Goal: Information Seeking & Learning: Find specific fact

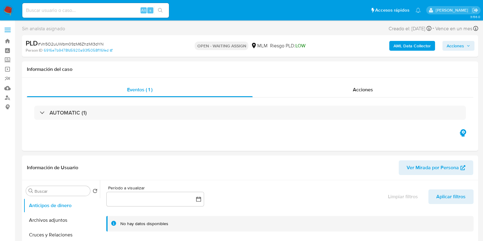
select select "10"
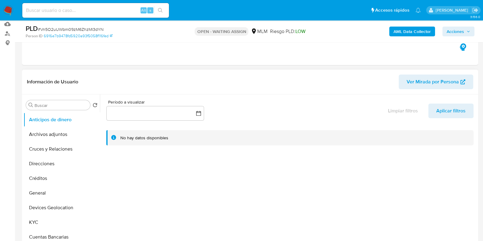
scroll to position [76, 0]
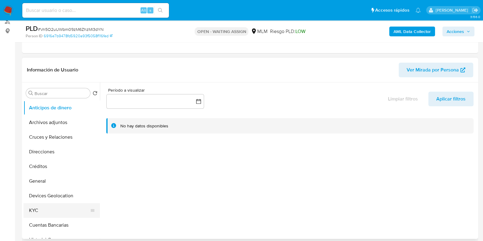
click at [34, 206] on button "KYC" at bounding box center [60, 210] width 72 height 15
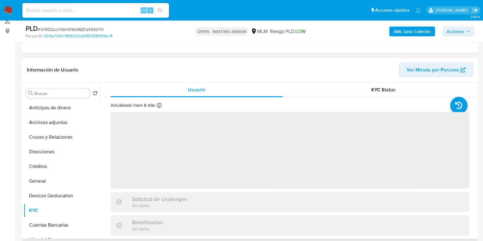
scroll to position [38, 0]
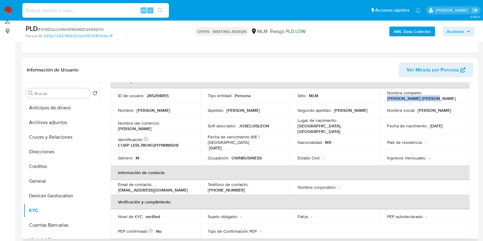
drag, startPoint x: 431, startPoint y: 98, endPoint x: 381, endPoint y: 98, distance: 50.2
click at [381, 98] on td "Nombre completo : Jose Luis Leon Romero" at bounding box center [425, 95] width 90 height 15
copy p "Jose Luis Leon Romero"
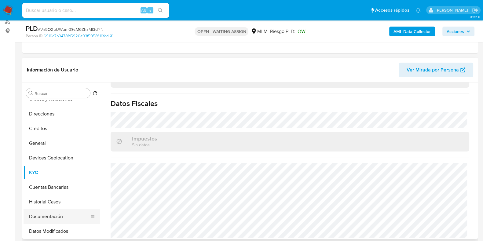
click at [45, 214] on button "Documentación" at bounding box center [60, 216] width 72 height 15
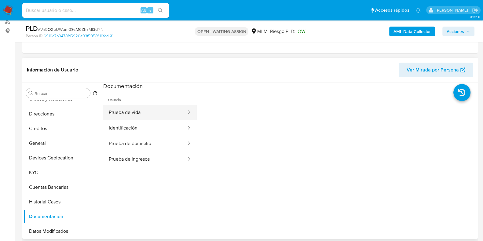
click at [124, 117] on button "Prueba de vida" at bounding box center [145, 113] width 84 height 16
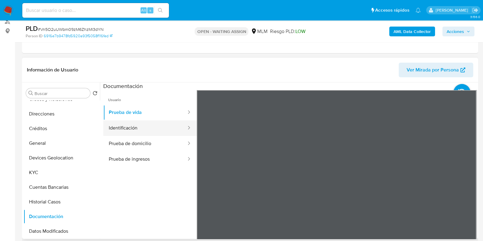
click at [131, 129] on button "Identificación" at bounding box center [145, 128] width 84 height 16
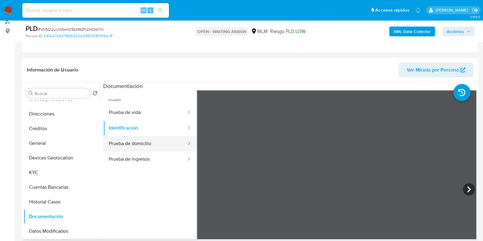
drag, startPoint x: 145, startPoint y: 139, endPoint x: 182, endPoint y: 140, distance: 37.3
click at [145, 140] on button "Prueba de domicilio" at bounding box center [145, 144] width 84 height 16
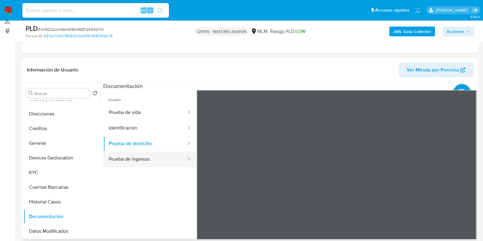
click at [149, 161] on button "Prueba de ingresos" at bounding box center [145, 160] width 84 height 16
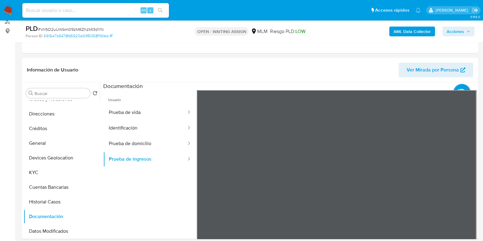
click at [122, 139] on button "Prueba de domicilio" at bounding box center [145, 144] width 84 height 16
click at [48, 172] on button "KYC" at bounding box center [60, 172] width 72 height 15
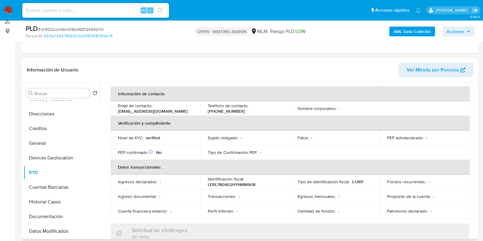
scroll to position [117, 0]
drag, startPoint x: 176, startPoint y: 110, endPoint x: 110, endPoint y: 107, distance: 65.5
copy section "Datos personales ID de usuario : 285294855 Tipo entidad : Persona Sitio : MLM N…"
click at [165, 123] on th "Verificación y cumplimiento" at bounding box center [290, 123] width 359 height 15
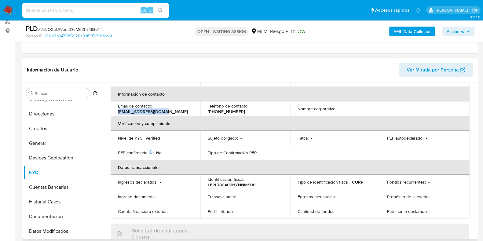
drag, startPoint x: 169, startPoint y: 111, endPoint x: 112, endPoint y: 106, distance: 57.1
click at [112, 106] on td "Email de contacto : pepeleonr37@gmail.com" at bounding box center [156, 109] width 90 height 15
copy p "pepeleonr37@gmail.com"
click at [245, 109] on p "(999) 7464528" at bounding box center [226, 112] width 37 height 6
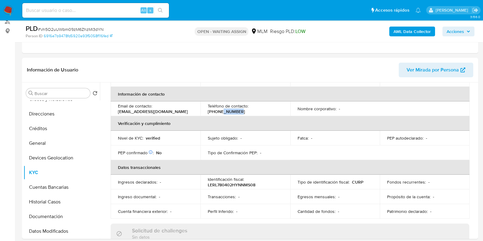
copy p "7464528"
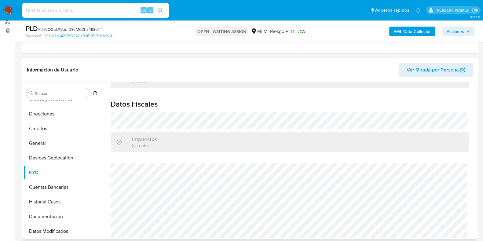
scroll to position [384, 0]
click at [56, 156] on button "Devices Geolocation" at bounding box center [60, 158] width 72 height 15
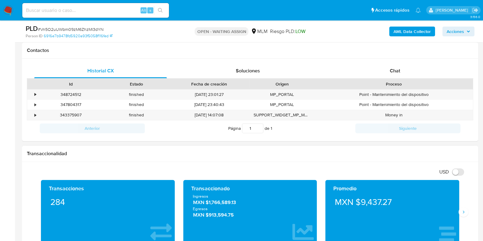
scroll to position [306, 0]
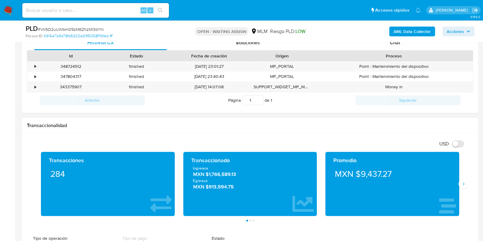
click at [460, 186] on button "Siguiente" at bounding box center [464, 184] width 10 height 10
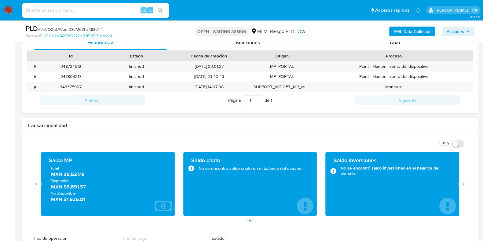
click at [79, 175] on span "MXN $8,527.18" at bounding box center [108, 174] width 114 height 7
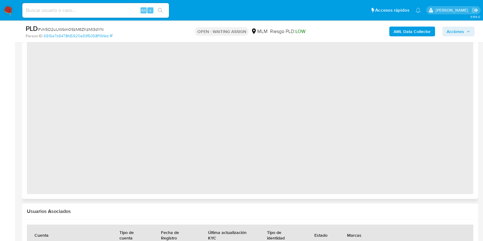
select select "10"
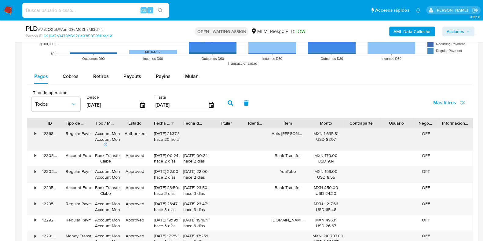
scroll to position [611, 0]
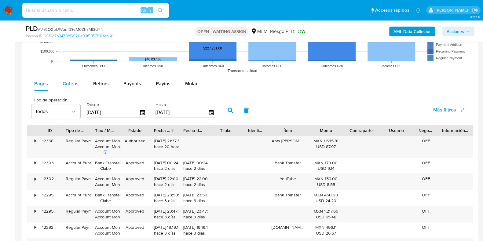
click at [72, 82] on span "Cobros" at bounding box center [71, 83] width 16 height 7
select select "10"
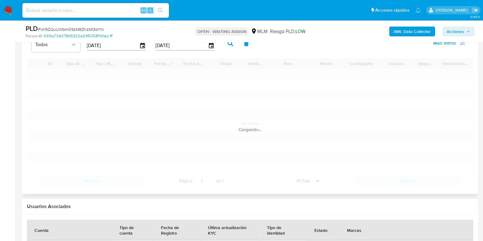
scroll to position [688, 0]
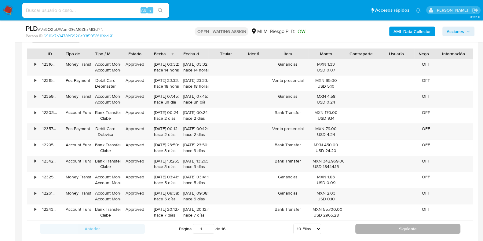
click at [378, 230] on button "Siguiente" at bounding box center [408, 229] width 105 height 10
type input "2"
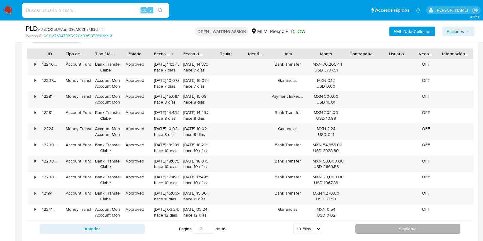
click at [364, 226] on button "Siguiente" at bounding box center [408, 229] width 105 height 10
type input "3"
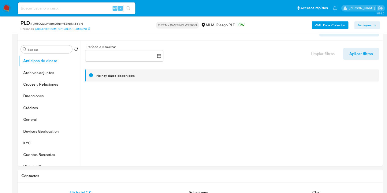
scroll to position [108, 0]
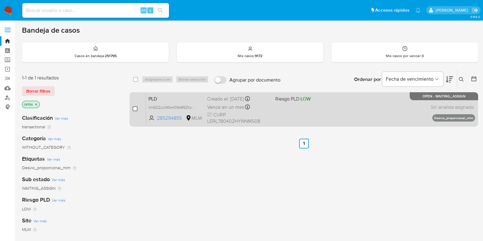
click at [135, 108] on input "checkbox" at bounding box center [135, 108] width 5 height 5
checkbox input "true"
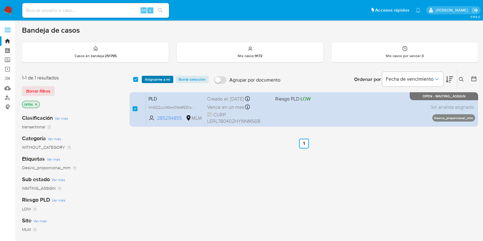
click at [159, 80] on span "Asignarme a mí" at bounding box center [157, 79] width 25 height 6
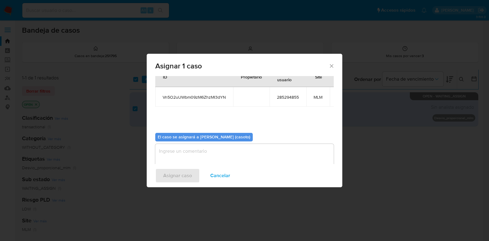
scroll to position [37, 0]
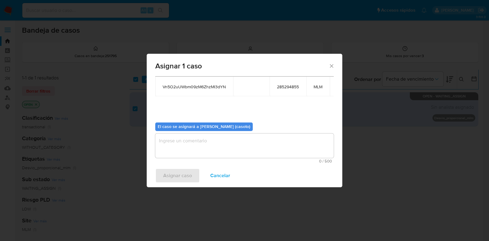
click at [237, 146] on textarea "assign-modal" at bounding box center [244, 146] width 179 height 24
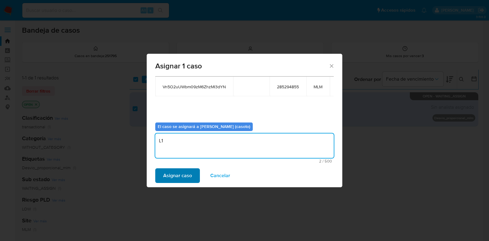
type textarea "L1"
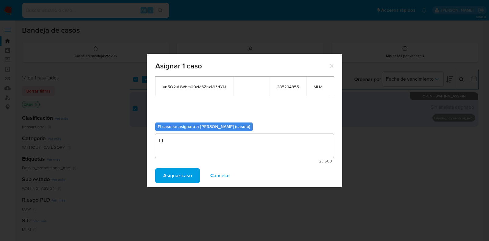
click at [197, 175] on button "Asignar caso" at bounding box center [177, 176] width 45 height 15
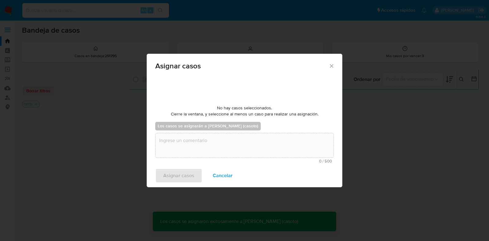
checkbox input "false"
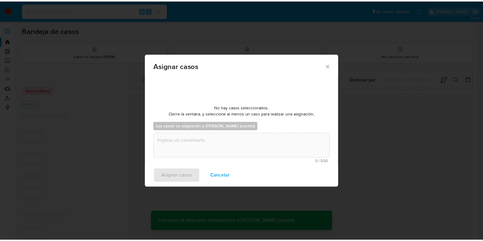
scroll to position [36, 0]
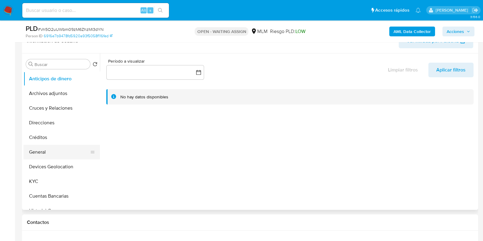
scroll to position [115, 0]
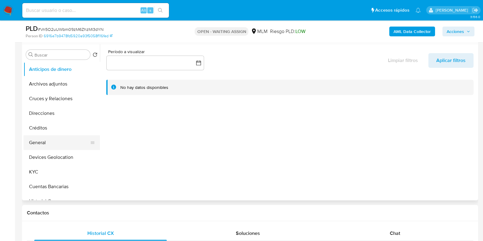
select select "10"
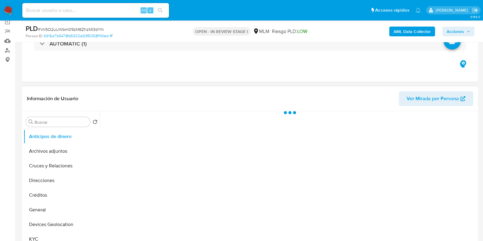
scroll to position [115, 0]
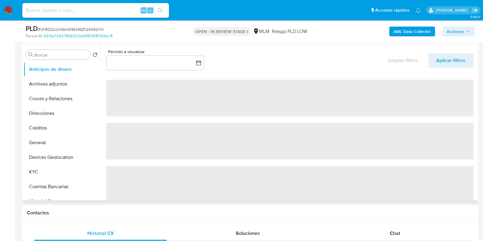
select select "10"
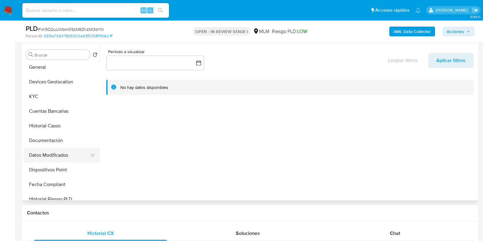
scroll to position [76, 0]
click at [46, 143] on button "Documentación" at bounding box center [60, 140] width 72 height 15
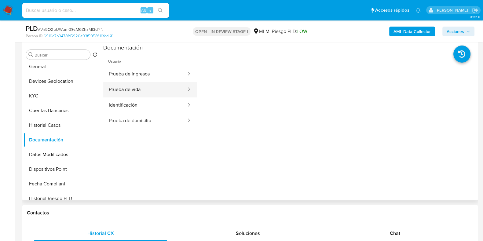
click at [136, 93] on button "Prueba de vida" at bounding box center [145, 90] width 84 height 16
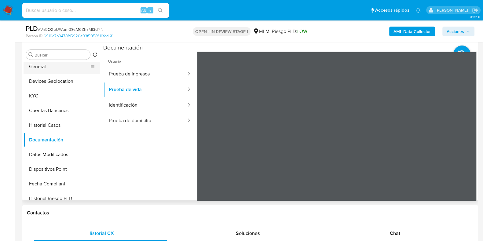
click at [47, 68] on button "General" at bounding box center [60, 66] width 72 height 15
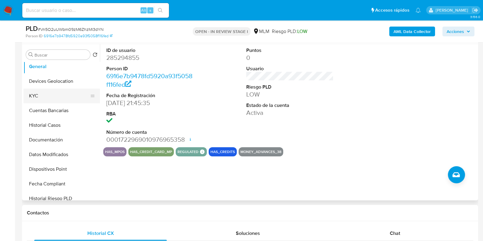
click at [53, 89] on button "KYC" at bounding box center [60, 96] width 72 height 15
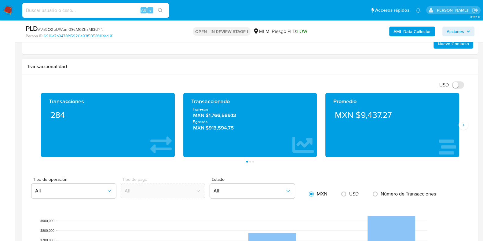
scroll to position [420, 0]
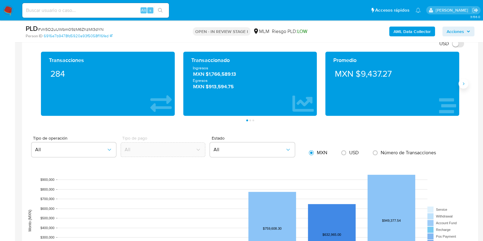
click at [462, 81] on icon "Siguiente" at bounding box center [463, 83] width 5 height 5
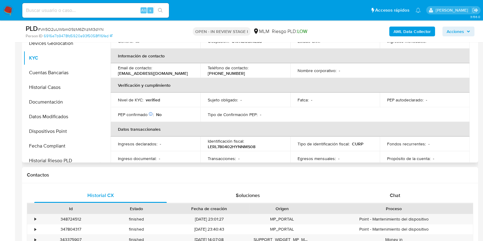
scroll to position [0, 0]
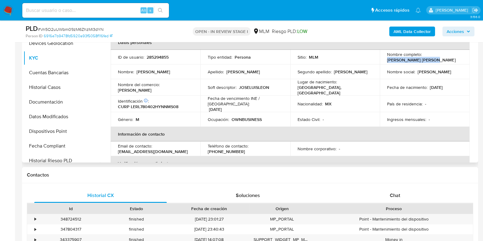
drag, startPoint x: 431, startPoint y: 61, endPoint x: 381, endPoint y: 59, distance: 50.8
click at [381, 59] on td "Nombre completo : Jose Luis Leon Romero" at bounding box center [425, 57] width 90 height 15
copy p "Jose Luis Leon Romero"
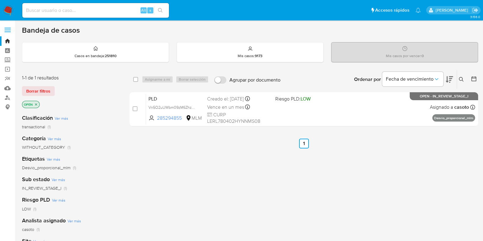
click at [113, 10] on input at bounding box center [95, 10] width 147 height 8
paste input "rkCpwLXHgXWOTal246iRtgmj"
type input "rkCpwLXHgXWOTal246iRtgmj"
click at [159, 11] on icon "search-icon" at bounding box center [160, 10] width 5 height 5
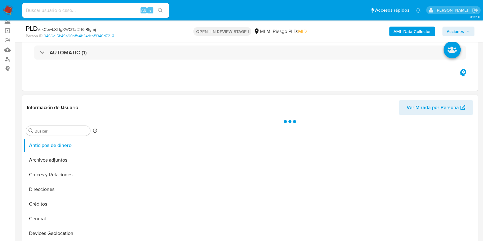
scroll to position [76, 0]
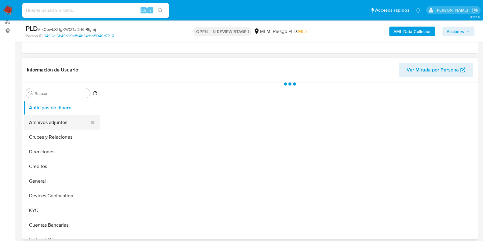
click at [49, 125] on button "Archivos adjuntos" at bounding box center [60, 122] width 72 height 15
select select "10"
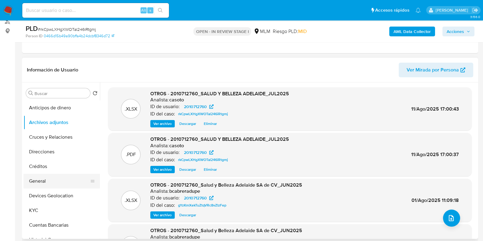
click at [38, 180] on button "General" at bounding box center [60, 181] width 72 height 15
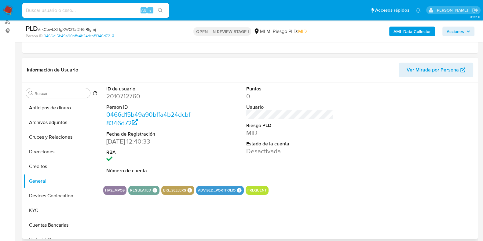
click at [126, 94] on dd "2010712760" at bounding box center [149, 96] width 87 height 9
copy dd "2010712760"
